Goal: Check status

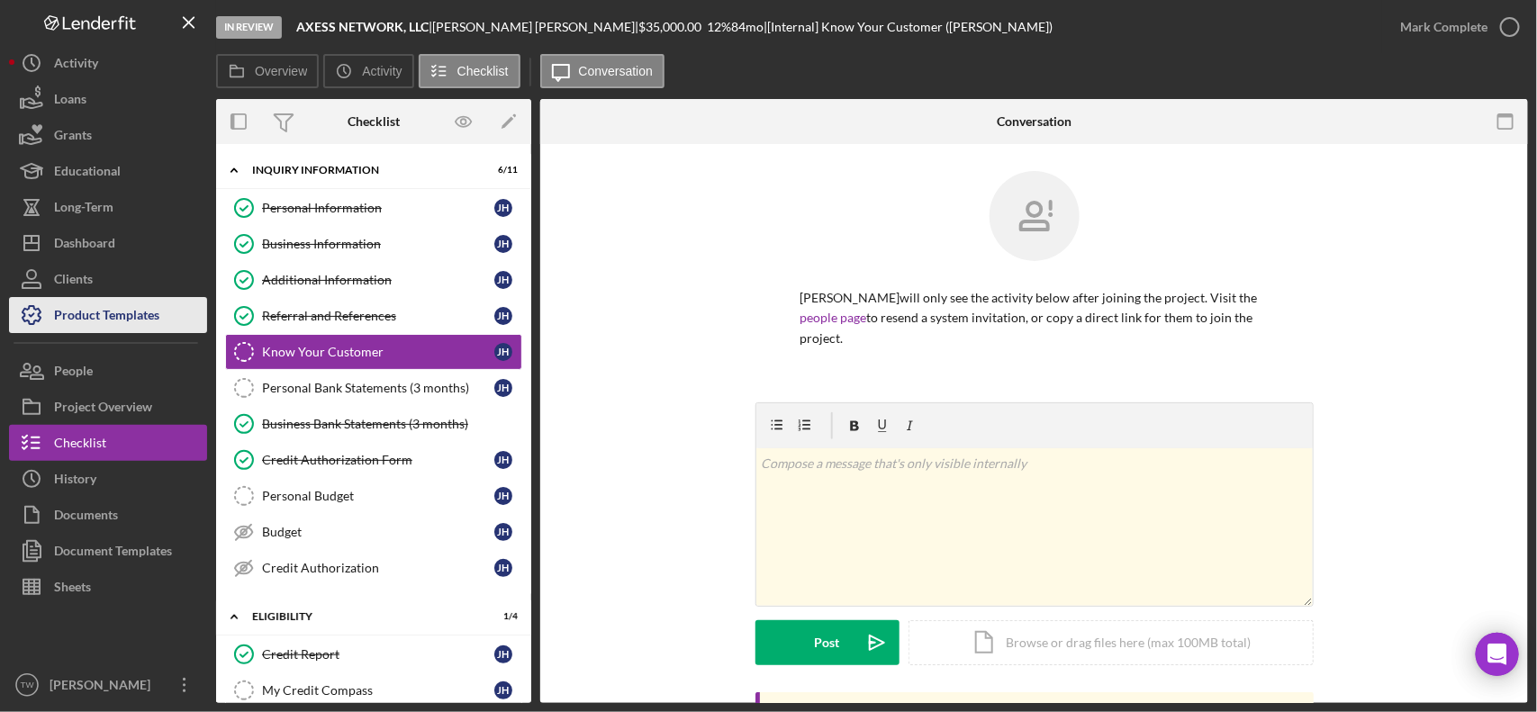
scroll to position [1792, 0]
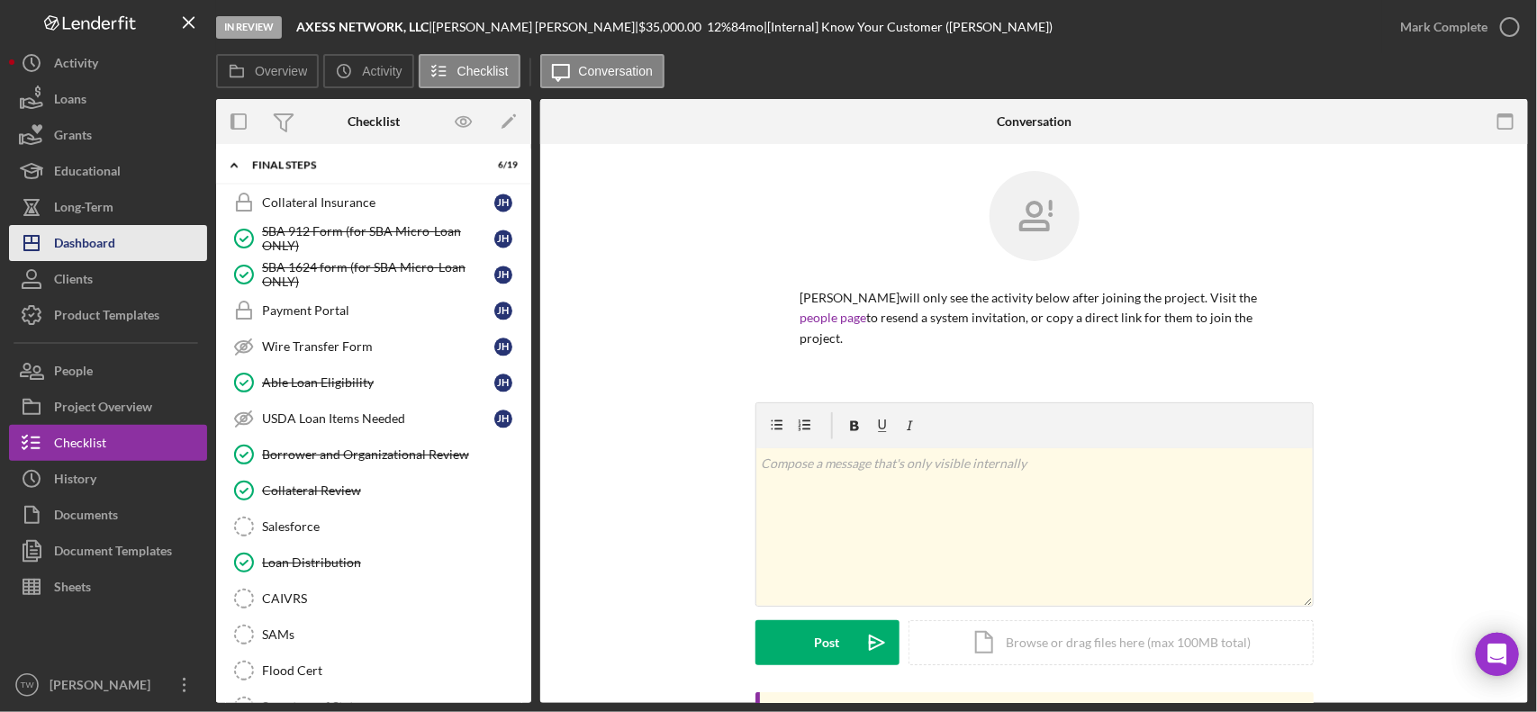
click at [104, 240] on div "Dashboard" at bounding box center [84, 245] width 61 height 41
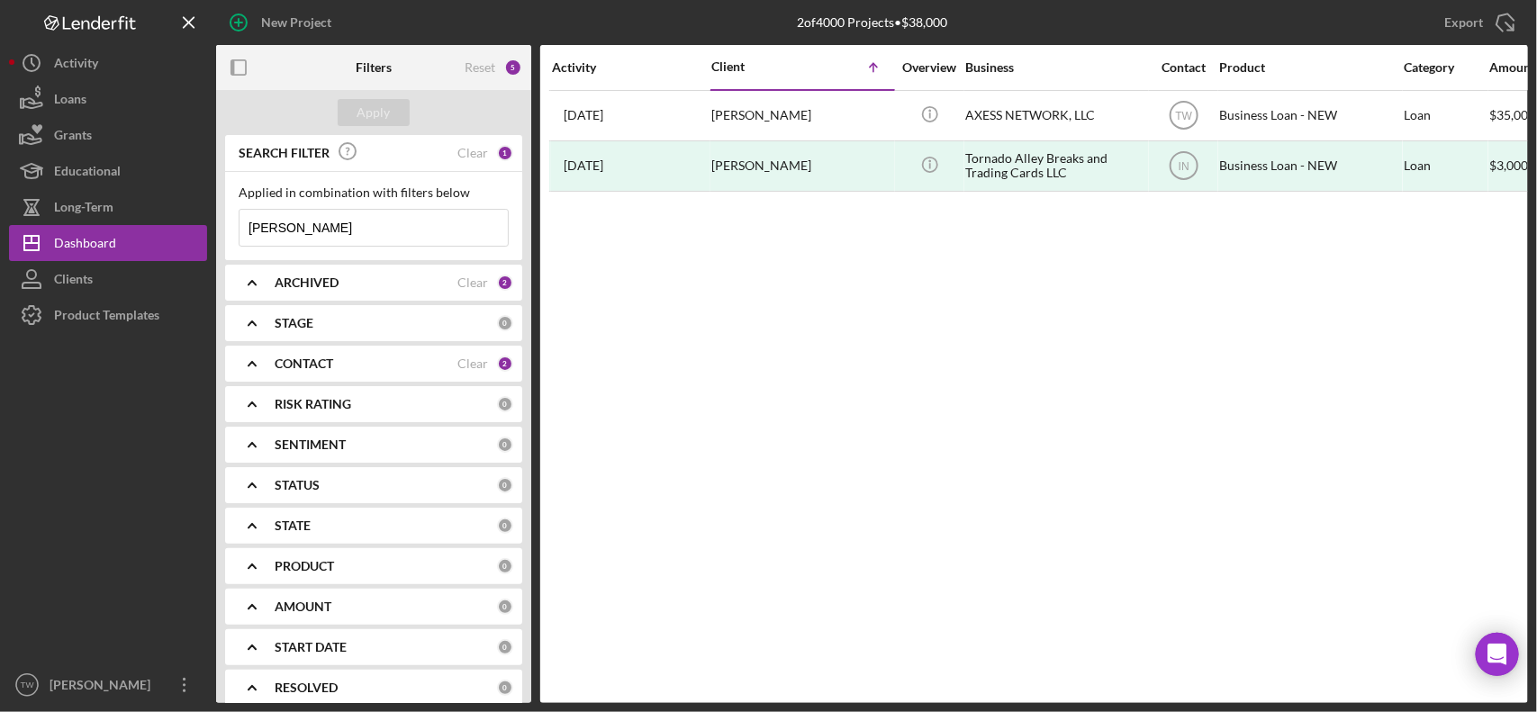
click at [339, 234] on input "[PERSON_NAME]" at bounding box center [374, 228] width 268 height 36
click at [335, 234] on input "[PERSON_NAME]" at bounding box center [374, 228] width 268 height 36
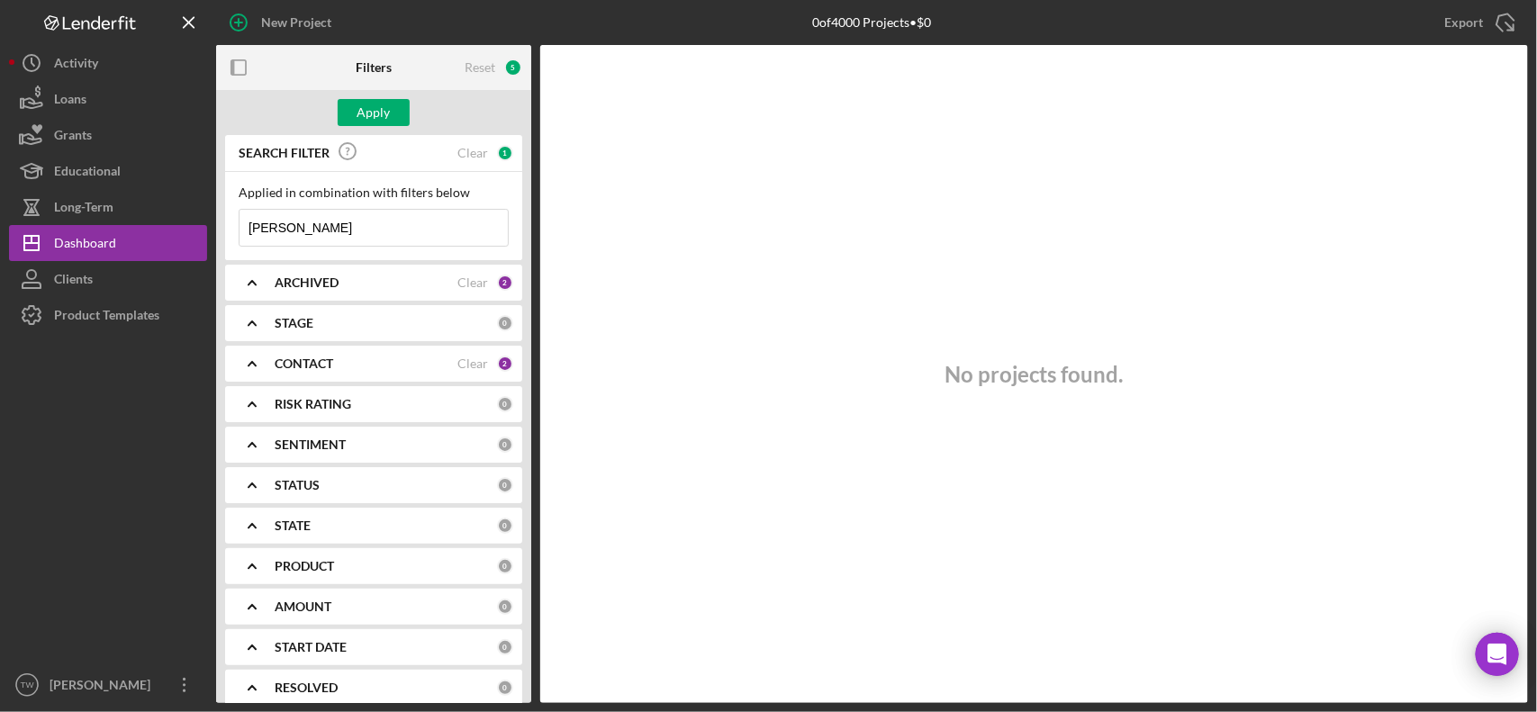
type input "[PERSON_NAME]"
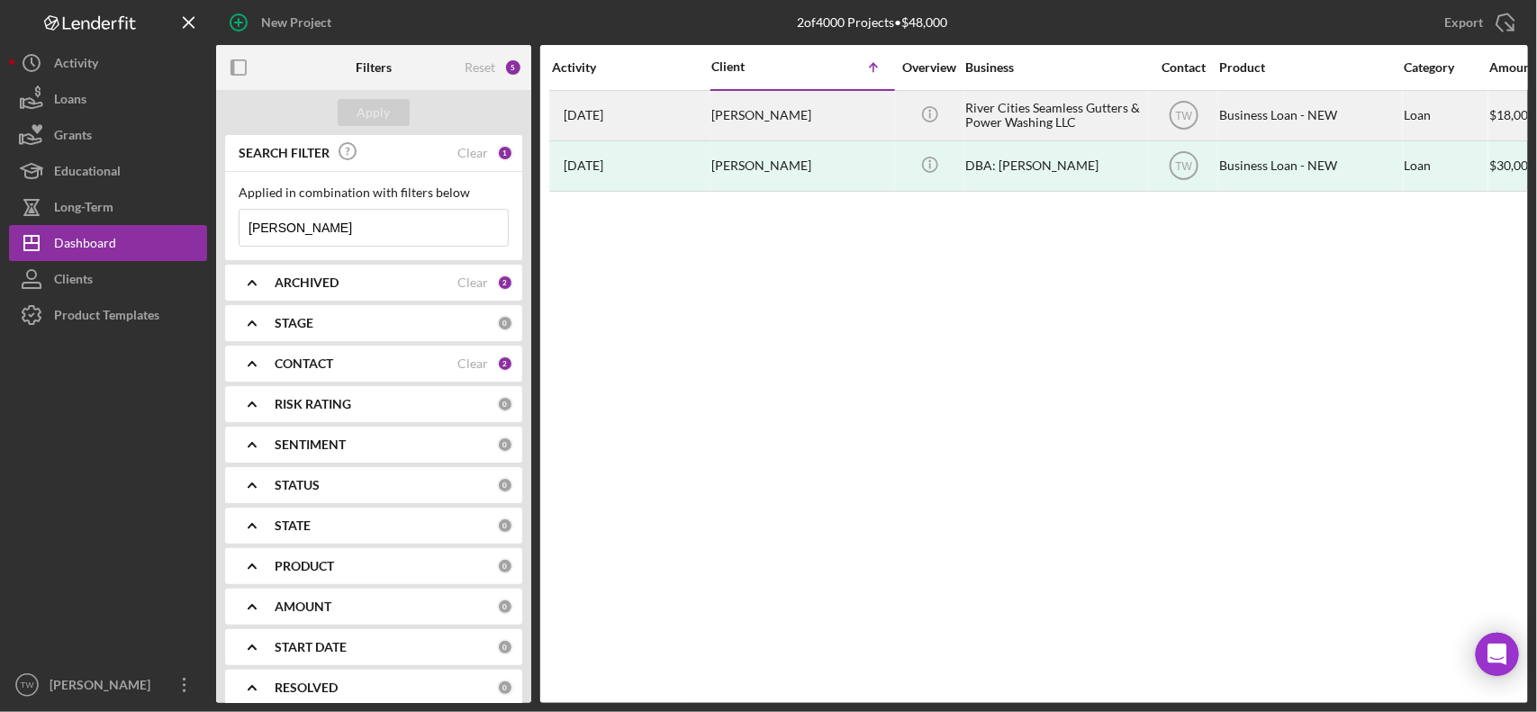
click at [766, 131] on div "[PERSON_NAME]" at bounding box center [802, 116] width 180 height 48
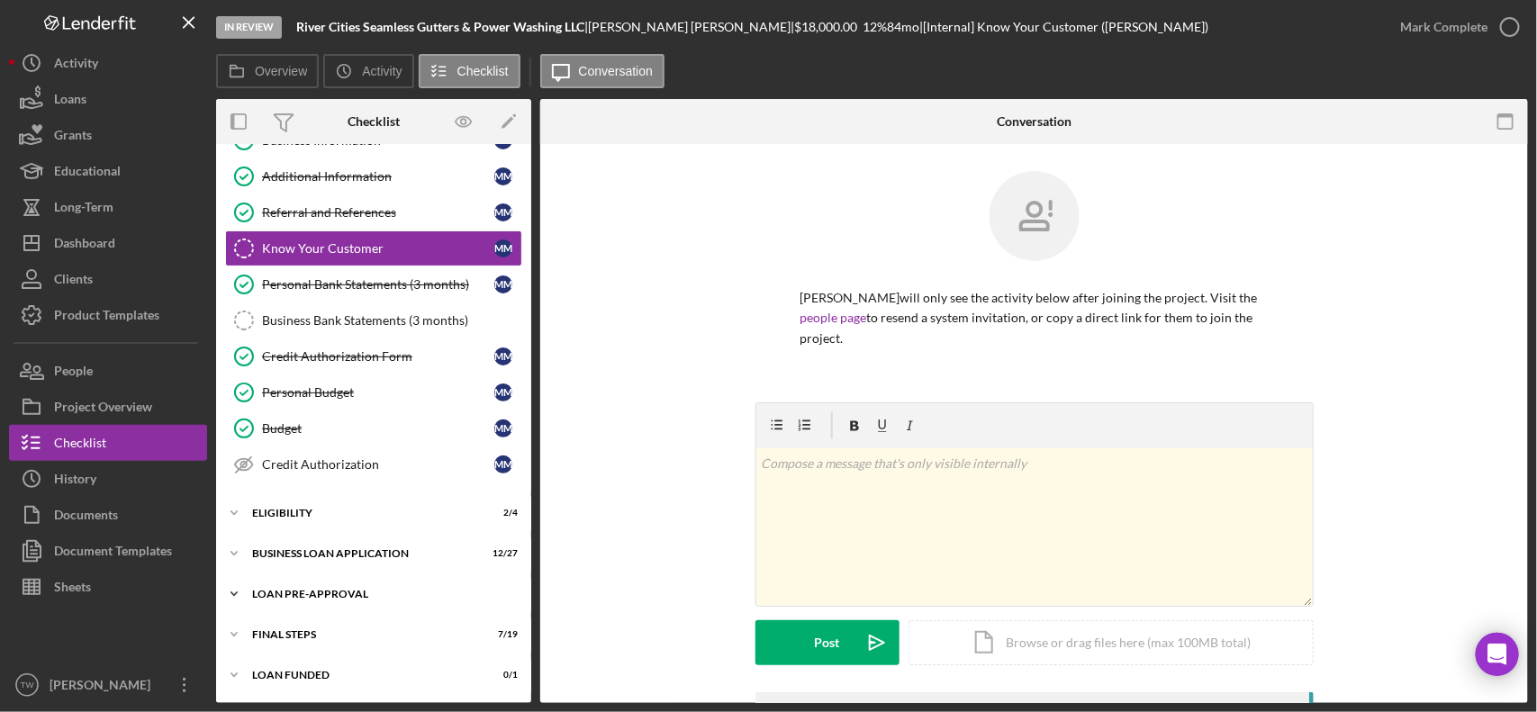
click at [304, 587] on div "Icon/Expander LOAN PRE-APPROVAL 1 / 2" at bounding box center [373, 594] width 315 height 36
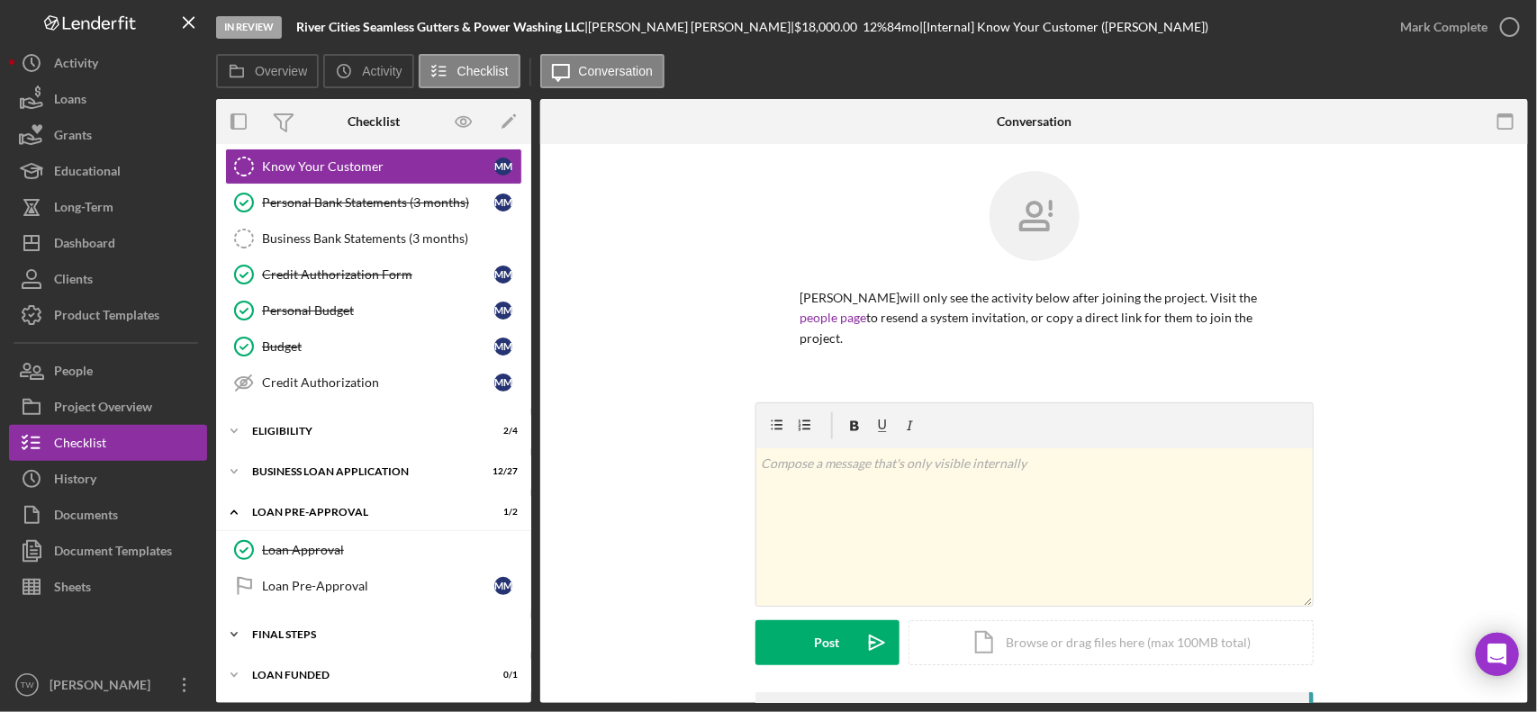
click at [317, 636] on div "FINAL STEPS" at bounding box center [380, 635] width 257 height 11
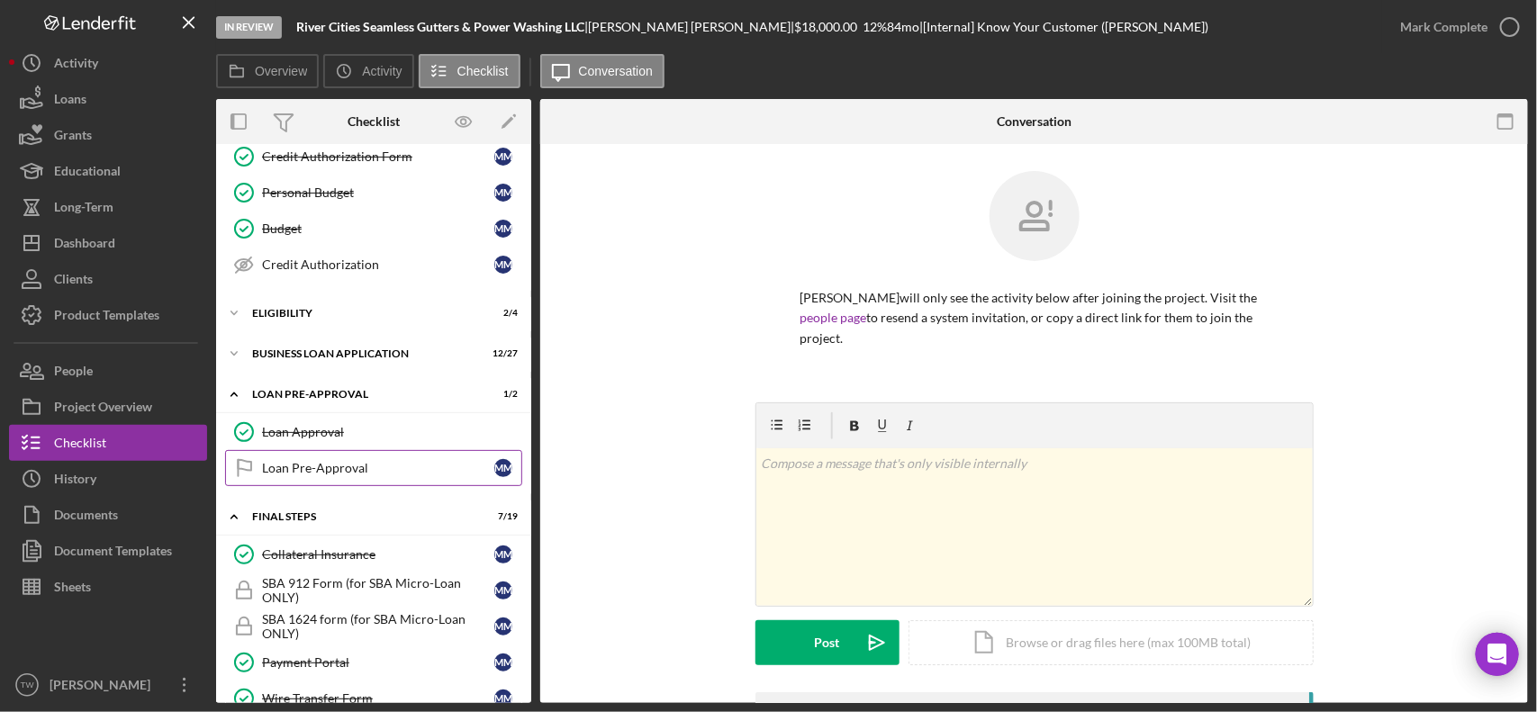
scroll to position [191, 0]
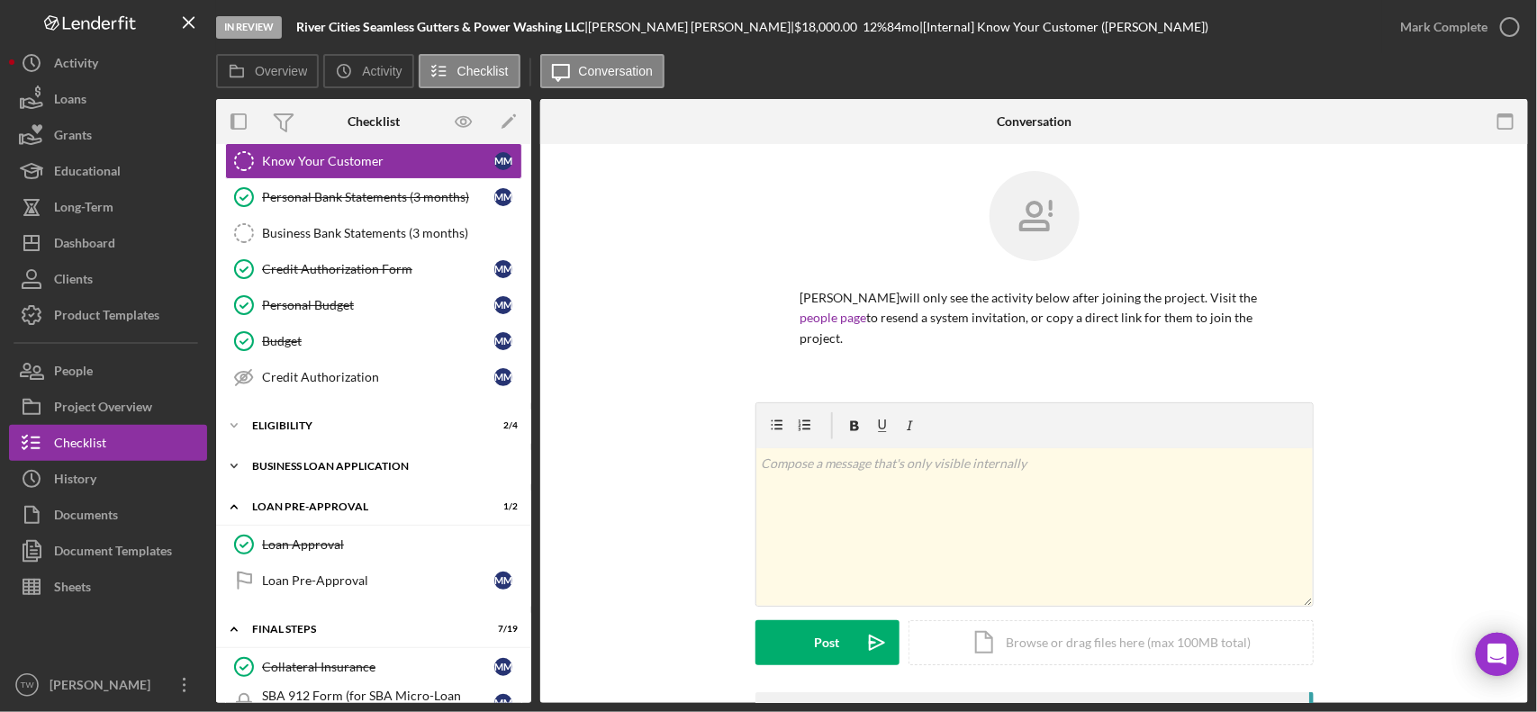
click at [333, 462] on div "Icon/Expander BUSINESS LOAN APPLICATION 12 / 27" at bounding box center [373, 467] width 315 height 36
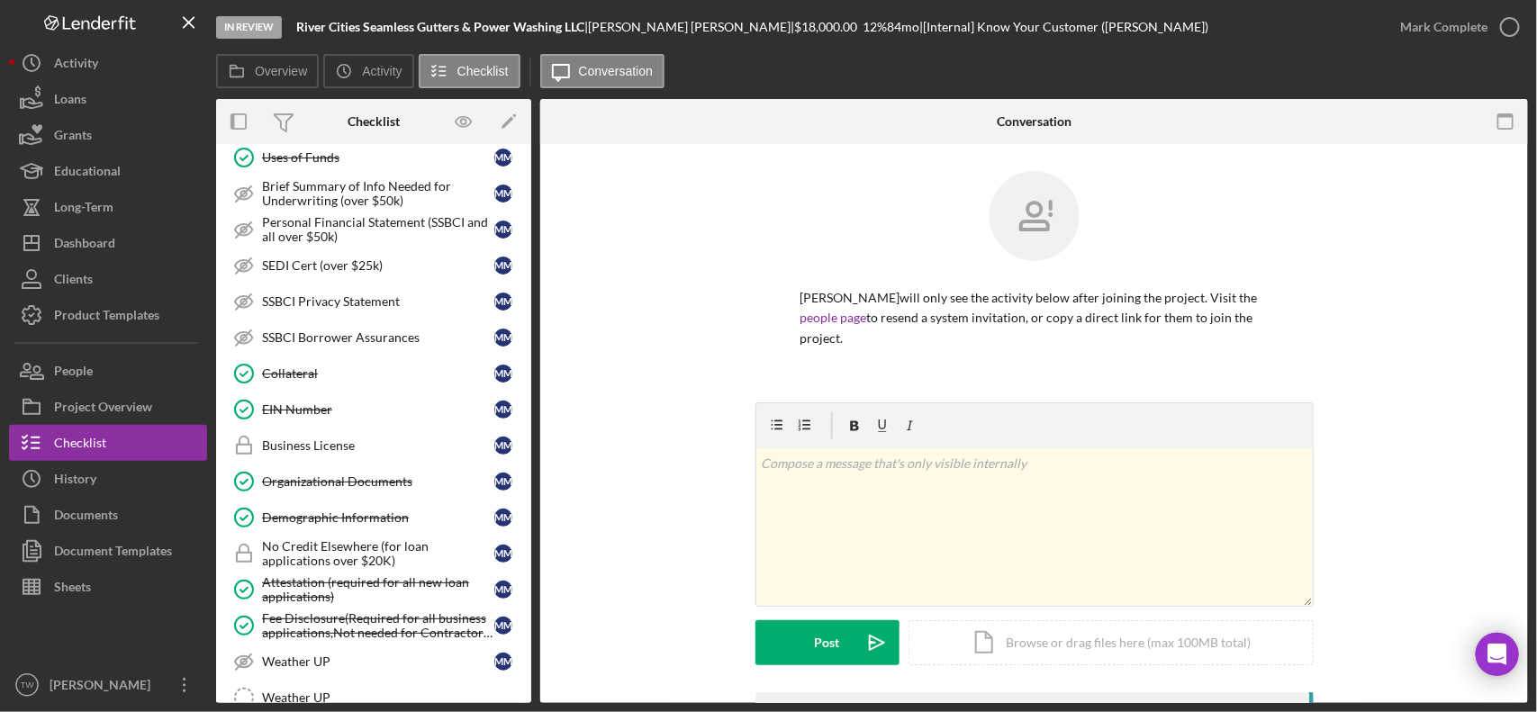
scroll to position [1317, 0]
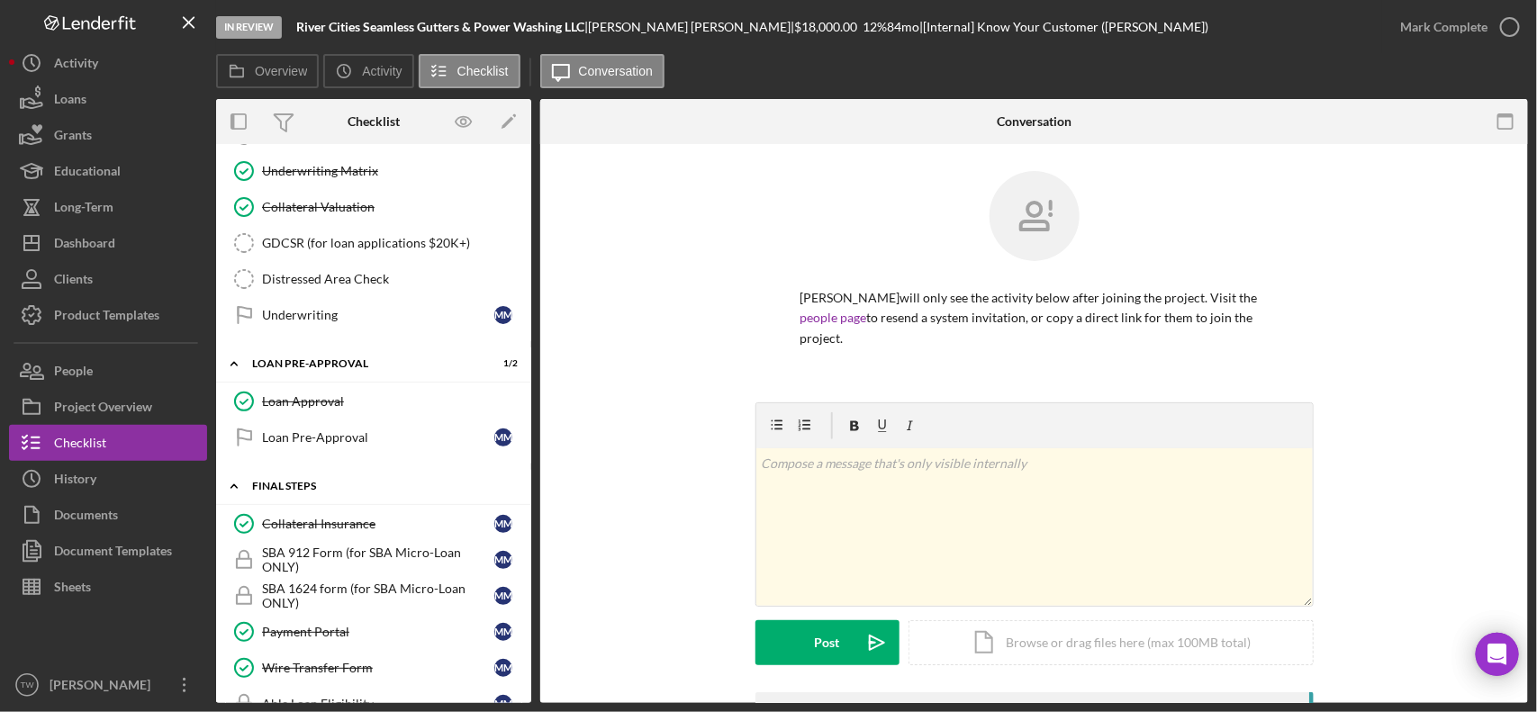
click at [363, 505] on div "Icon/Expander FINAL STEPS 7 / 19" at bounding box center [373, 486] width 315 height 37
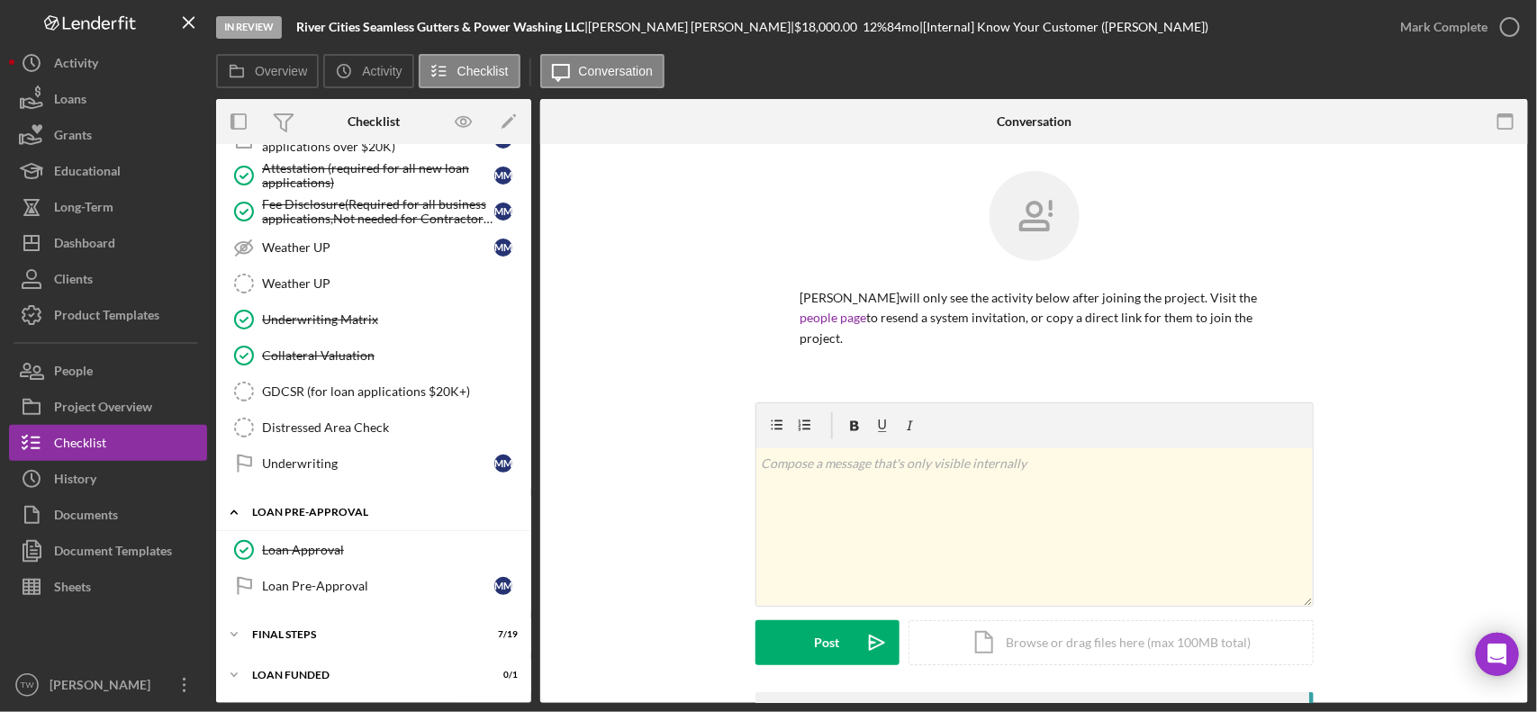
click at [365, 512] on div "LOAN PRE-APPROVAL" at bounding box center [380, 512] width 257 height 11
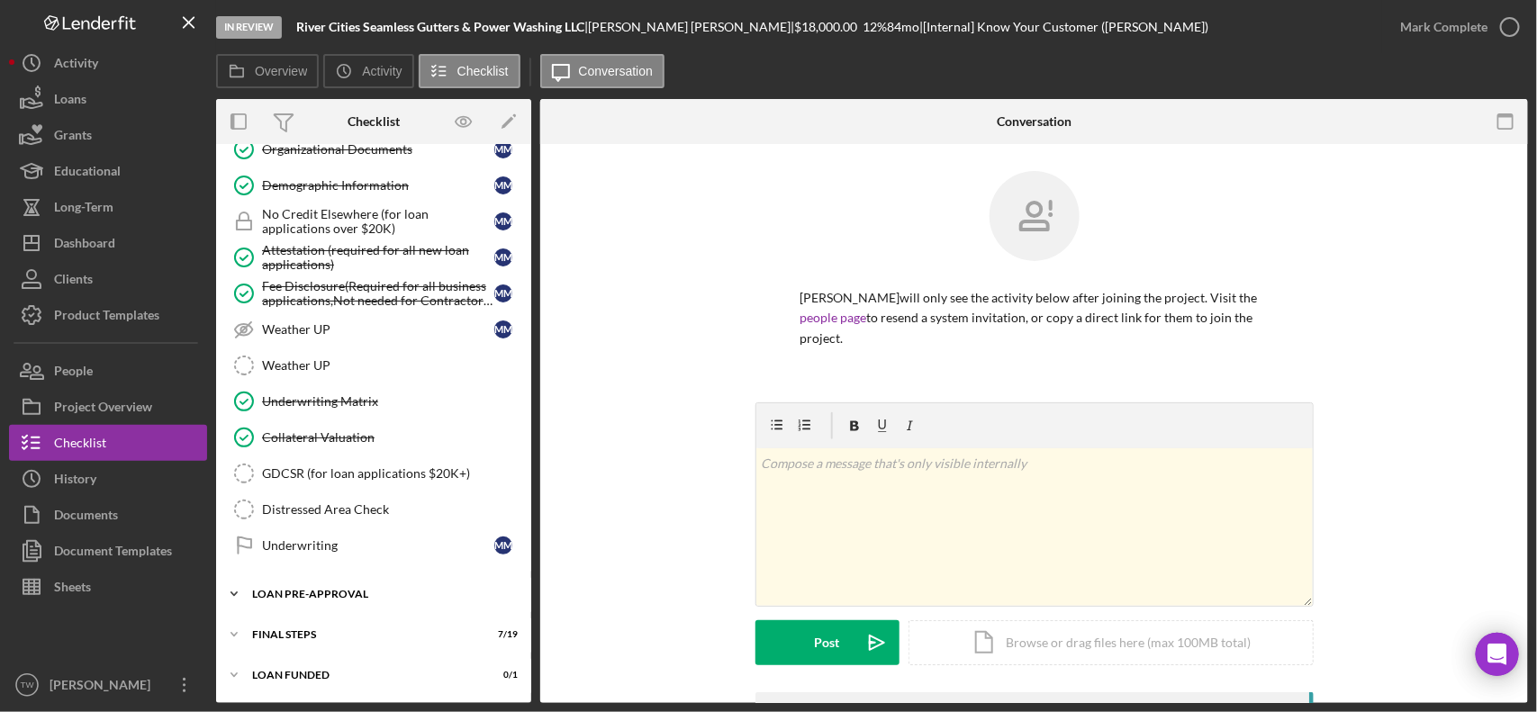
scroll to position [1103, 0]
click at [325, 590] on div "LOAN PRE-APPROVAL" at bounding box center [380, 594] width 257 height 11
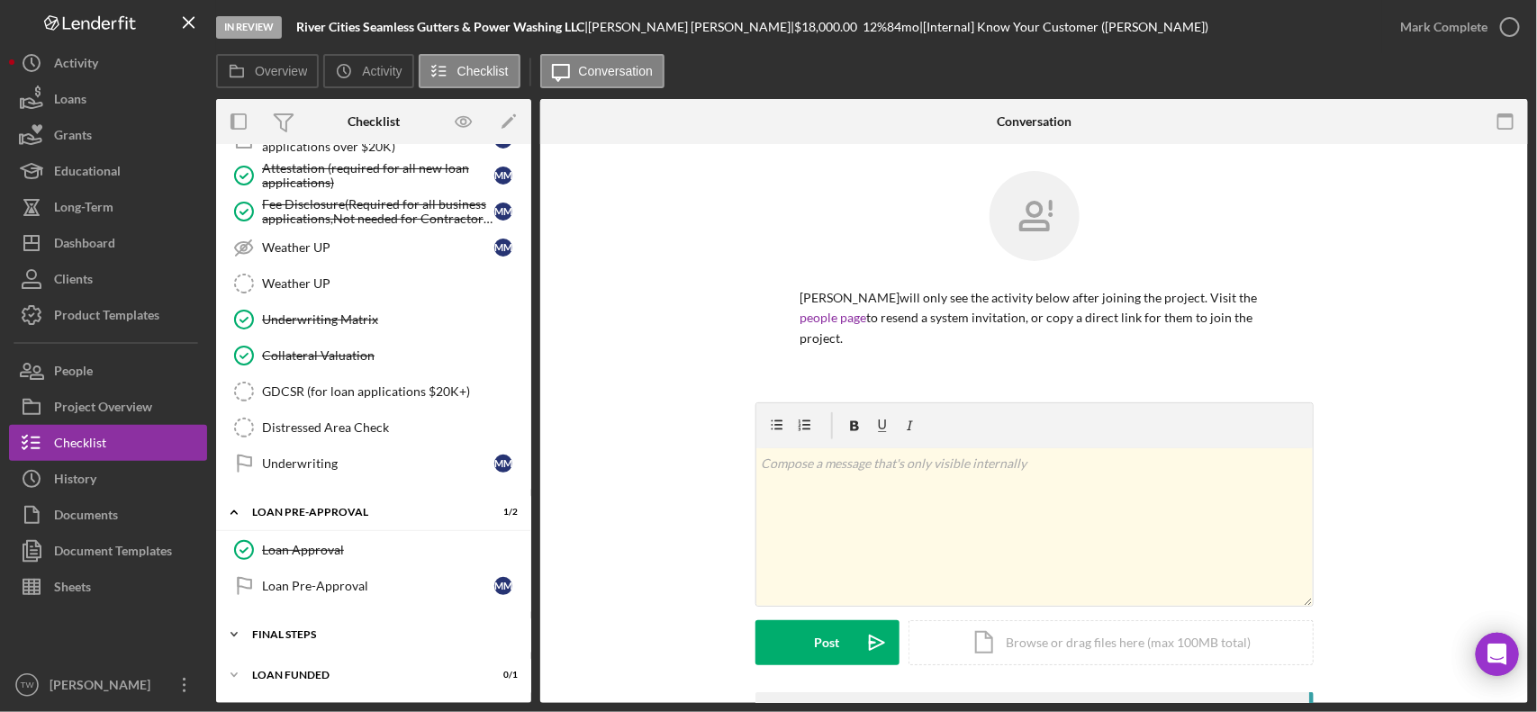
click at [317, 626] on div "Icon/Expander FINAL STEPS 7 / 19" at bounding box center [373, 635] width 315 height 36
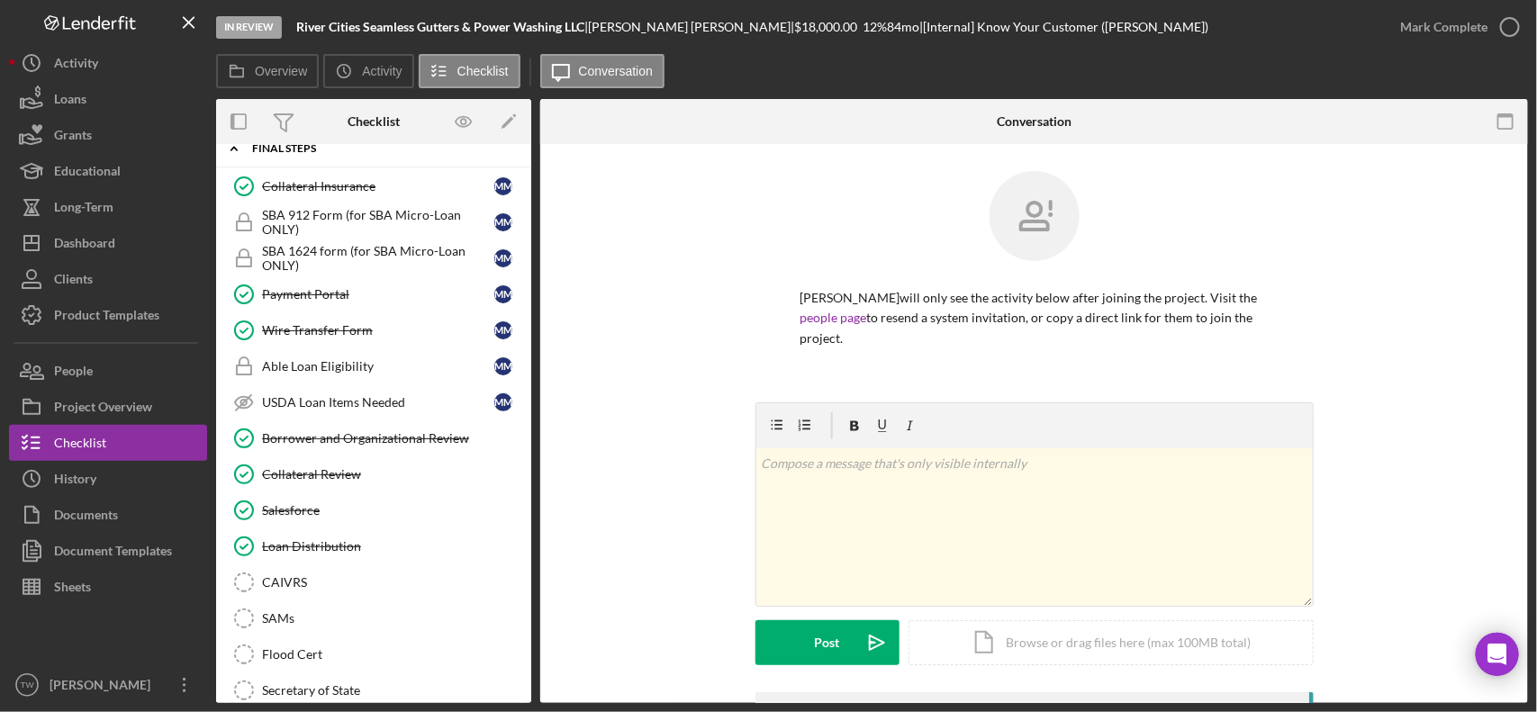
scroll to position [1429, 0]
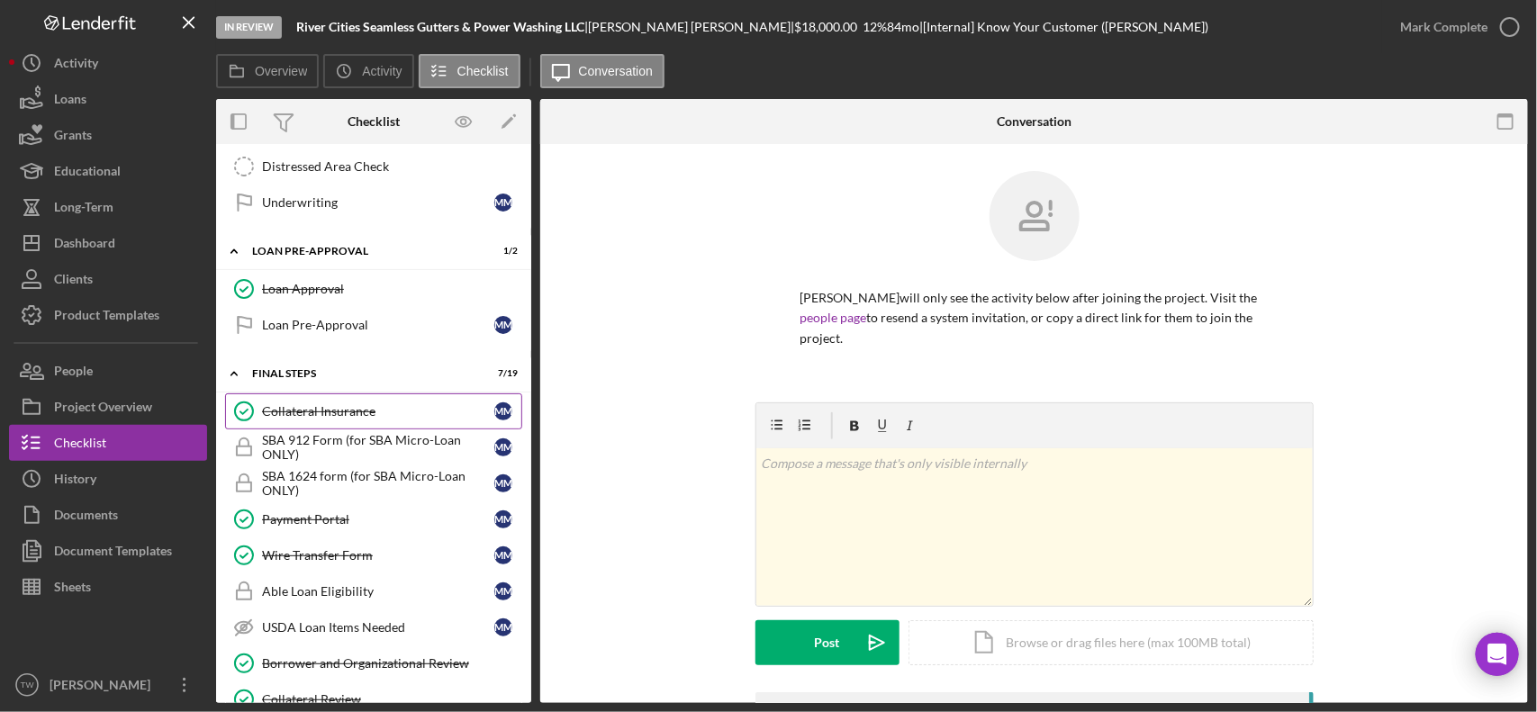
click at [321, 416] on link "Collateral Insurance Collateral Insurance M M" at bounding box center [373, 412] width 297 height 36
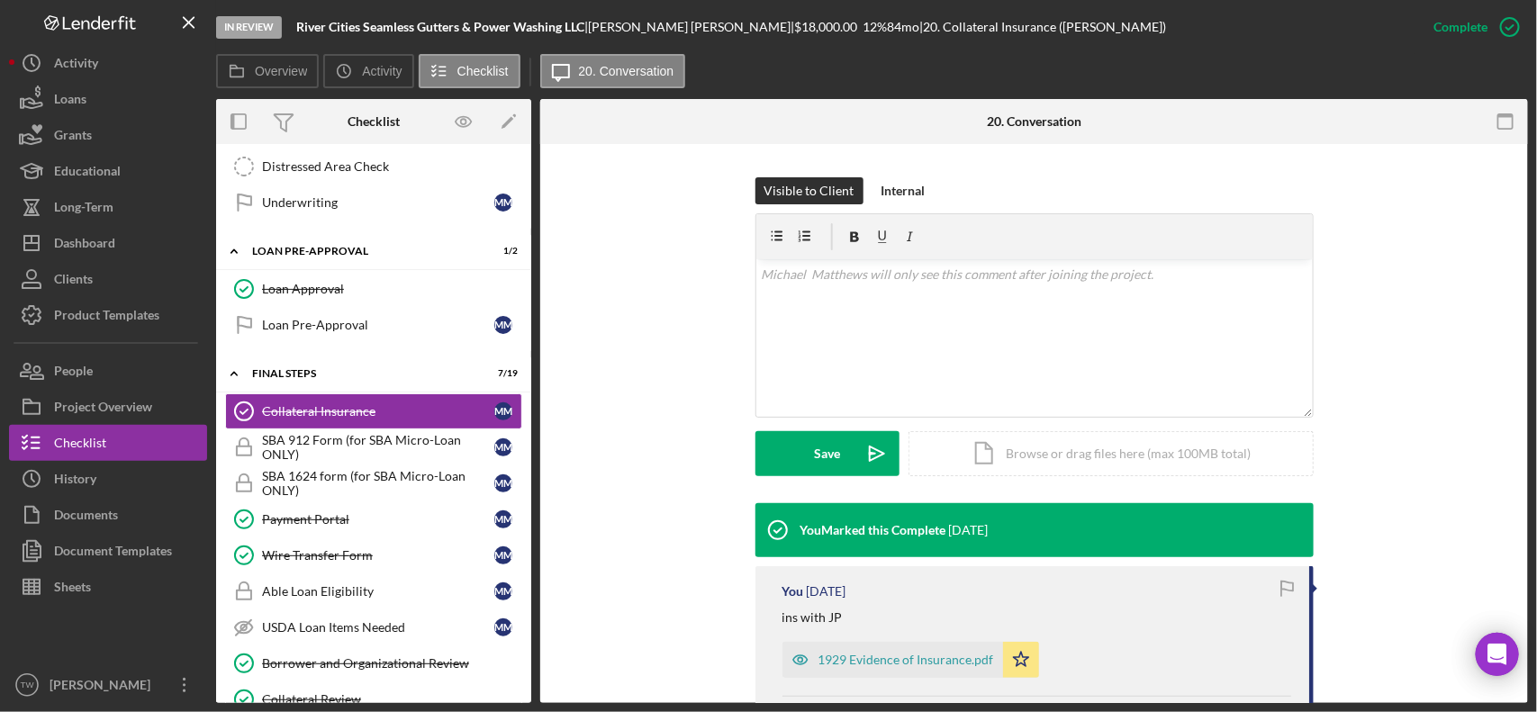
scroll to position [338, 0]
